Goal: Information Seeking & Learning: Learn about a topic

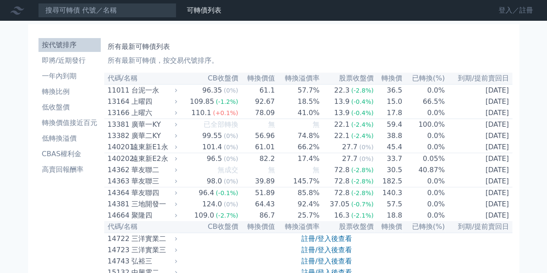
click at [510, 12] on link "登入／註冊" at bounding box center [516, 10] width 48 height 14
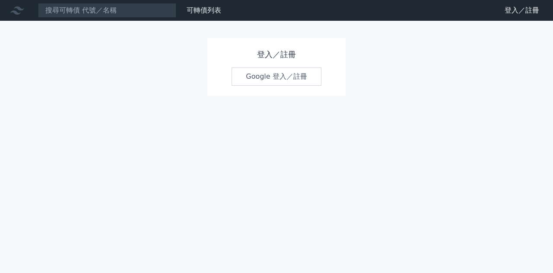
click at [278, 80] on link "Google 登入／註冊" at bounding box center [277, 76] width 90 height 18
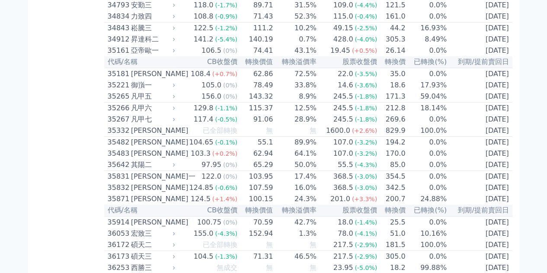
scroll to position [2023, 0]
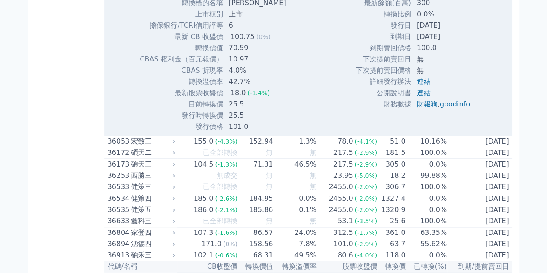
scroll to position [2196, 0]
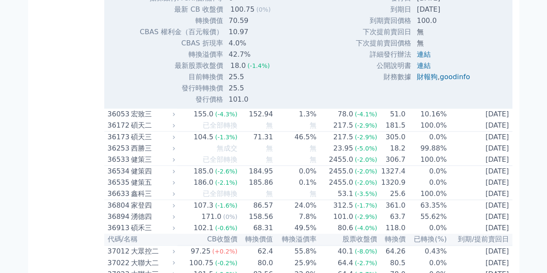
drag, startPoint x: 231, startPoint y: 107, endPoint x: 246, endPoint y: 106, distance: 15.6
copy td "[PERSON_NAME]"
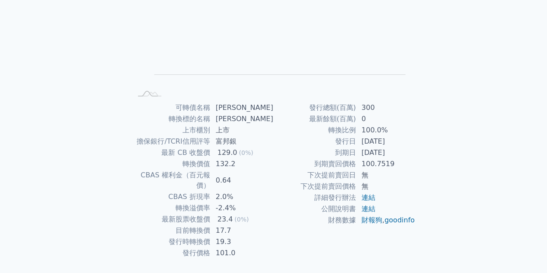
scroll to position [127, 0]
